Goal: Register for event/course

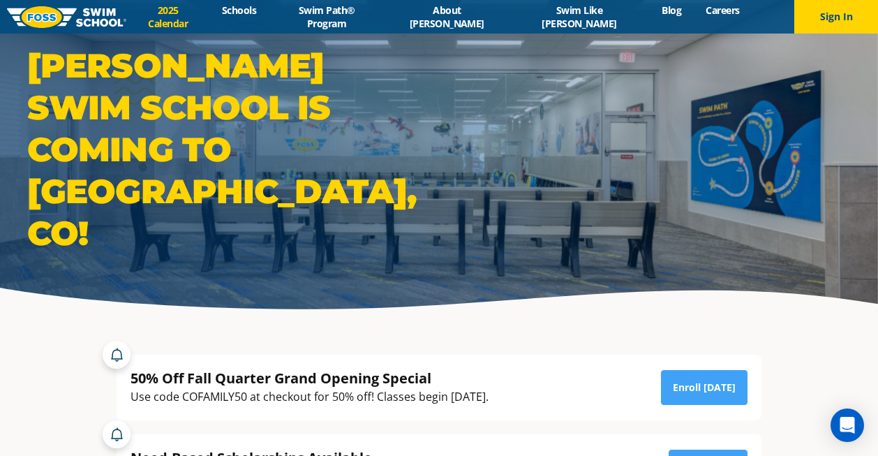
click at [207, 17] on link "2025 Calendar" at bounding box center [167, 16] width 83 height 27
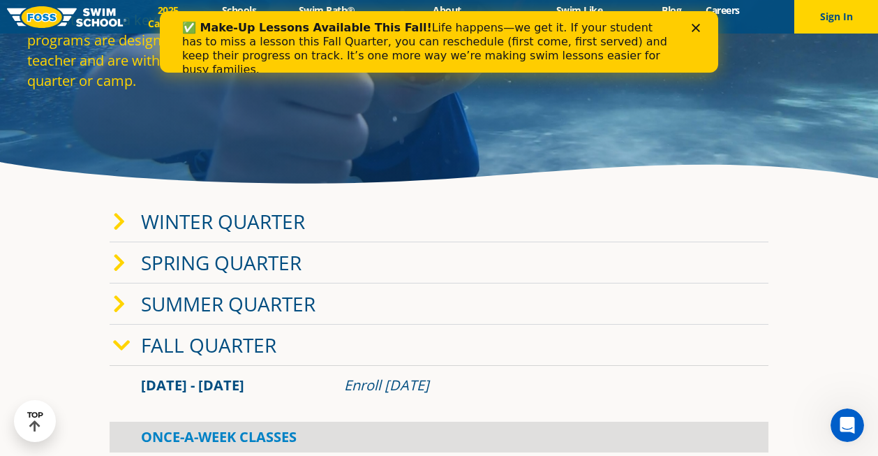
click at [228, 343] on link "Fall Quarter" at bounding box center [208, 345] width 135 height 27
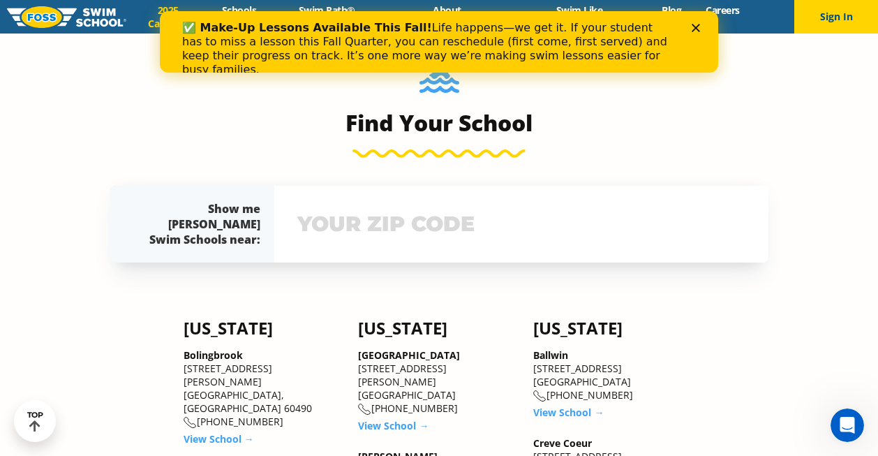
scroll to position [672, 0]
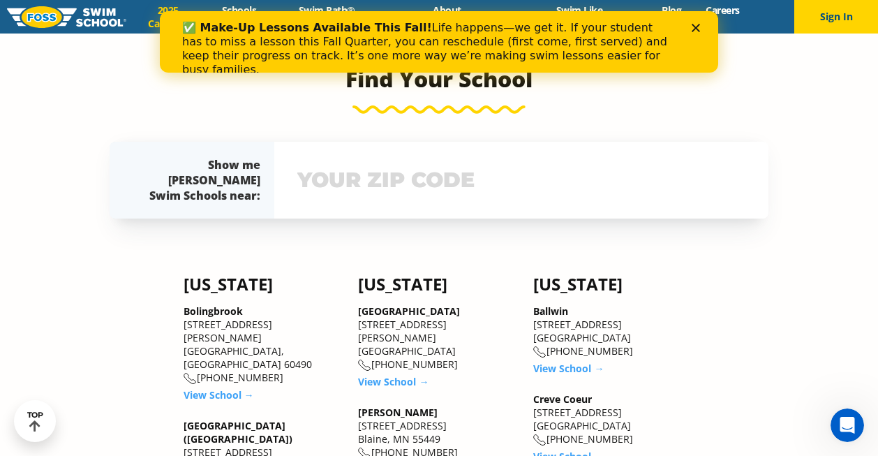
click at [318, 194] on input "text" at bounding box center [521, 180] width 455 height 40
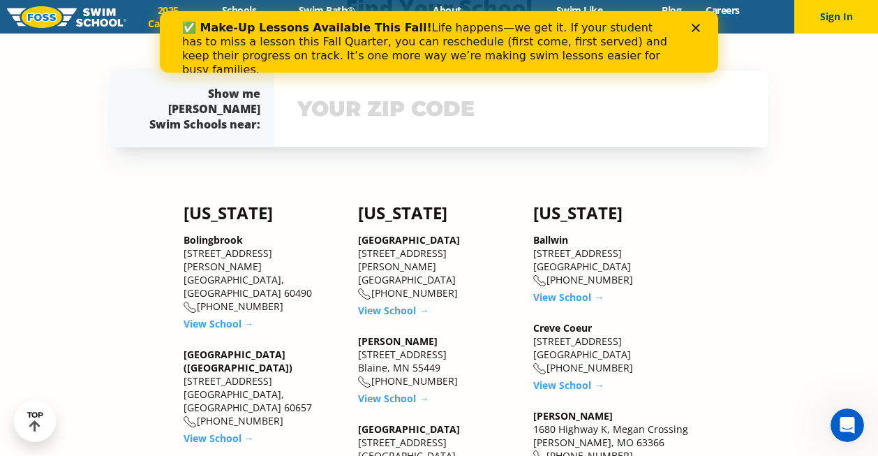
scroll to position [749, 0]
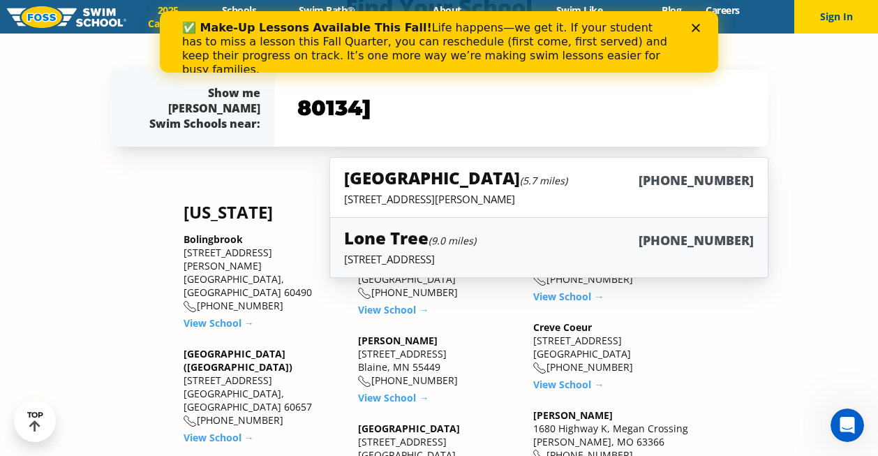
type input "80134]"
click at [404, 246] on h5 "Lone Tree (9.0 miles)" at bounding box center [410, 237] width 132 height 23
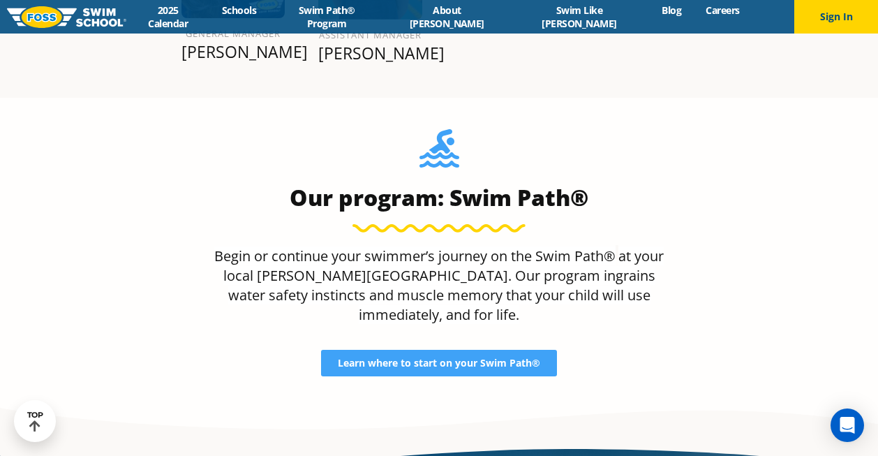
scroll to position [1772, 0]
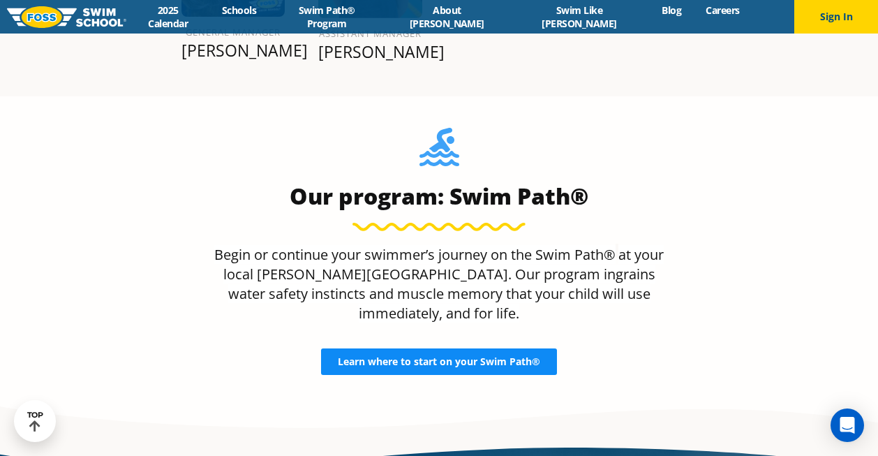
click at [432, 357] on span "Learn where to start on your Swim Path®" at bounding box center [439, 362] width 202 height 10
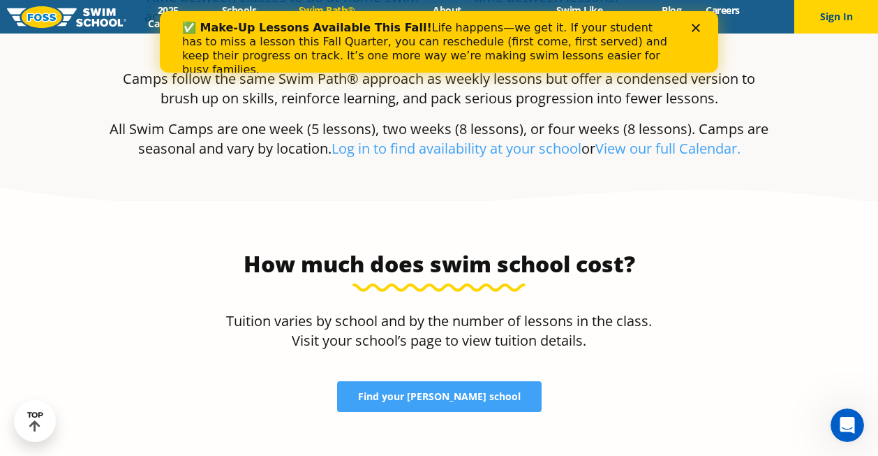
scroll to position [2752, 0]
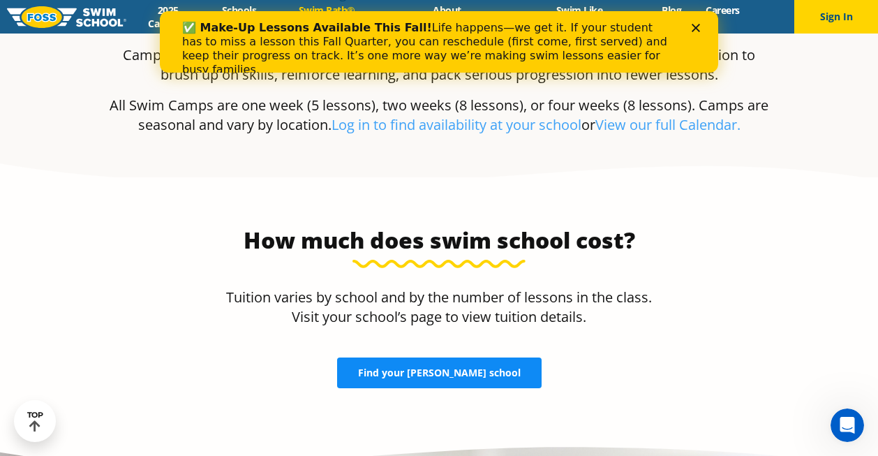
click at [450, 368] on span "Find your FOSS school" at bounding box center [439, 373] width 163 height 10
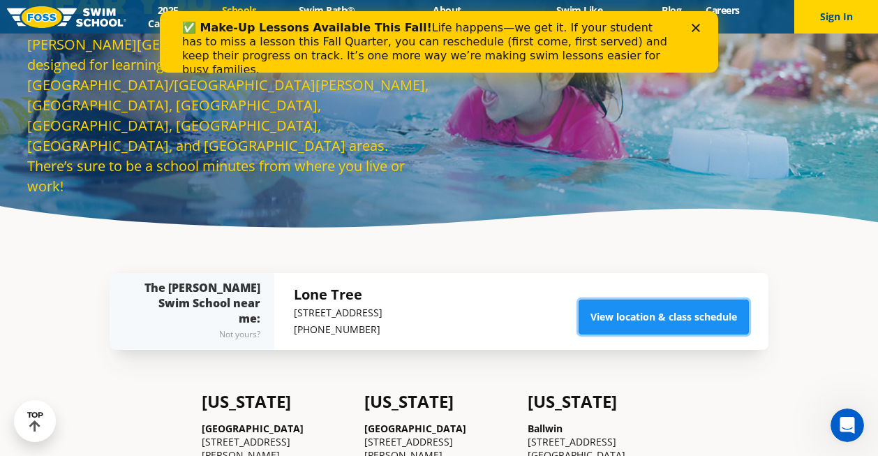
click at [653, 315] on link "View location & class schedule" at bounding box center [664, 316] width 170 height 35
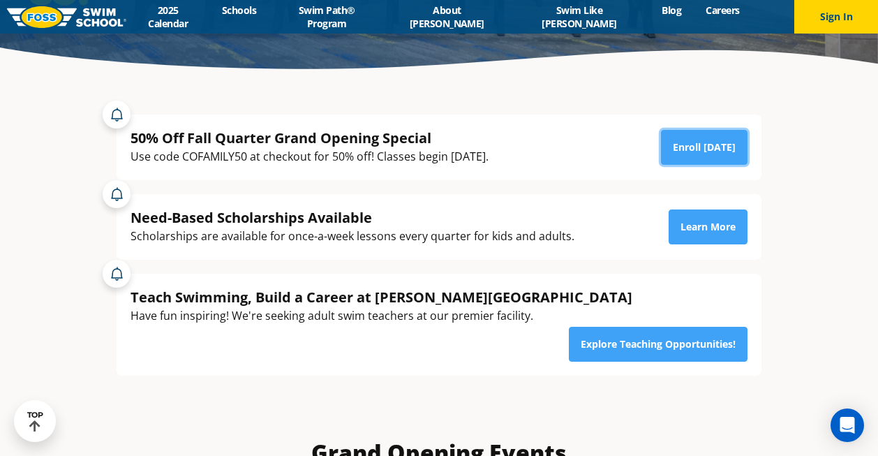
scroll to position [255, 0]
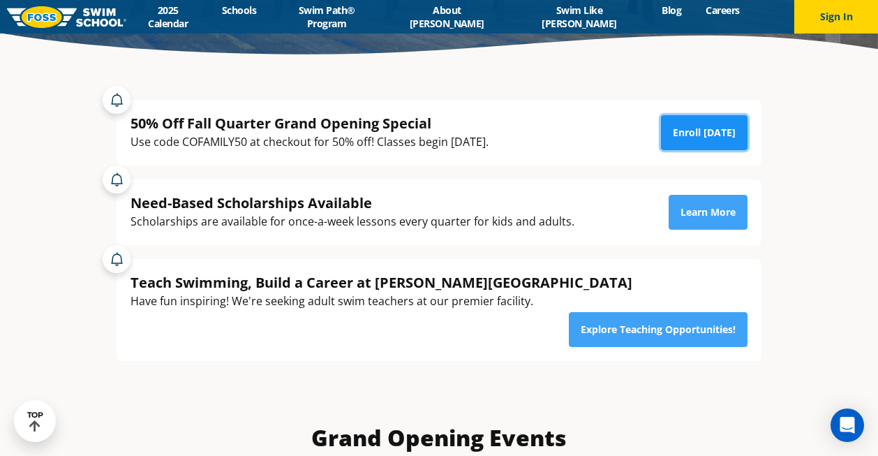
click at [704, 138] on link "Enroll [DATE]" at bounding box center [704, 132] width 87 height 35
